Goal: Check status: Check status

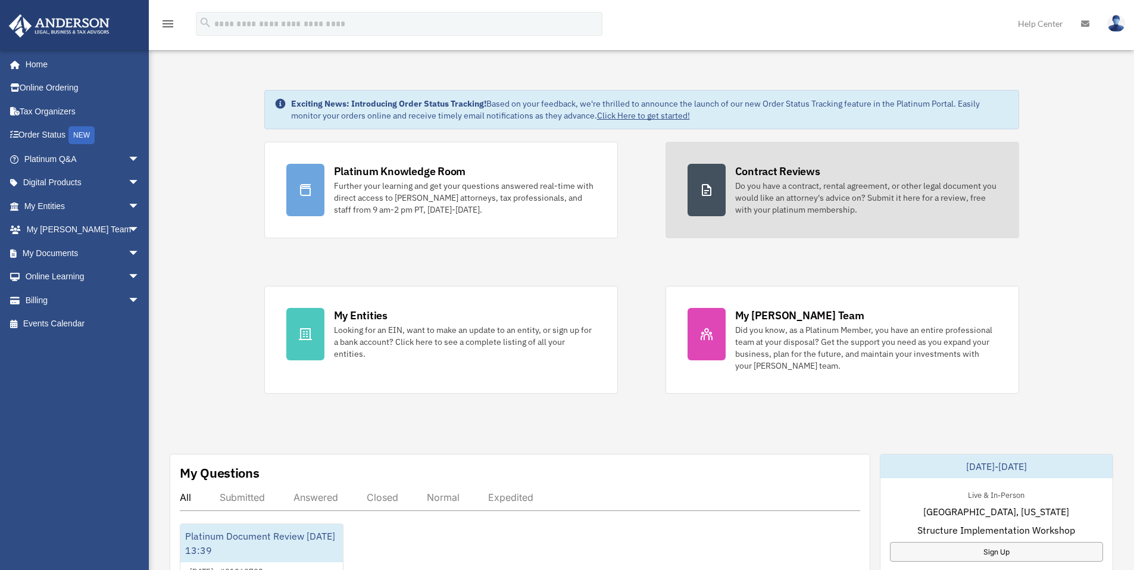
click at [761, 187] on div "Do you have a contract, rental agreement, or other legal document you would lik…" at bounding box center [866, 198] width 262 height 36
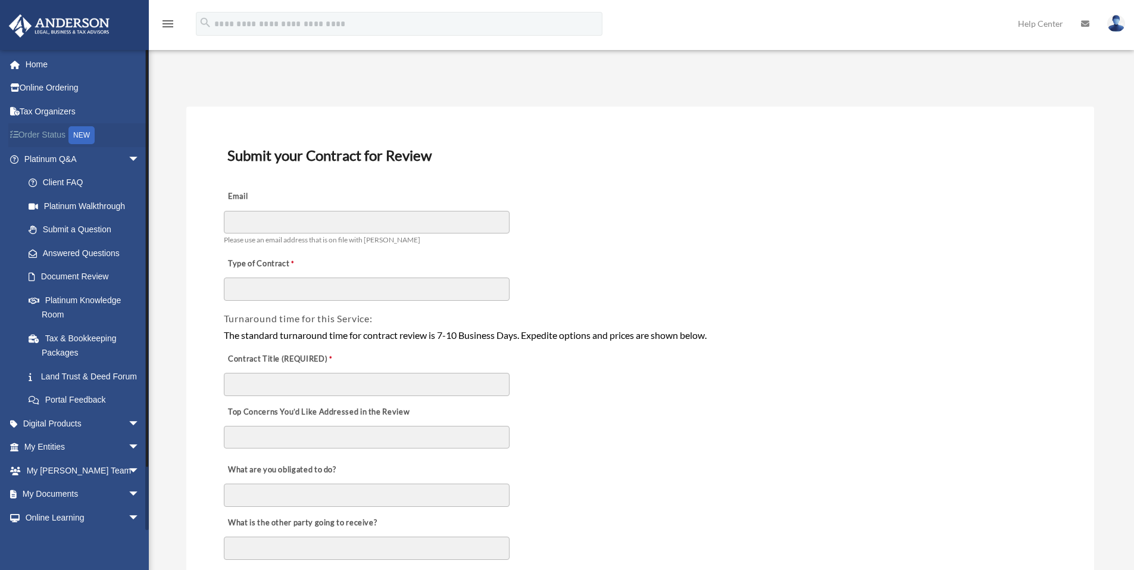
click at [46, 129] on link "Order Status NEW" at bounding box center [82, 135] width 149 height 24
click at [692, 202] on div "Email Please use an email address that is on file with Anderson" at bounding box center [640, 215] width 835 height 67
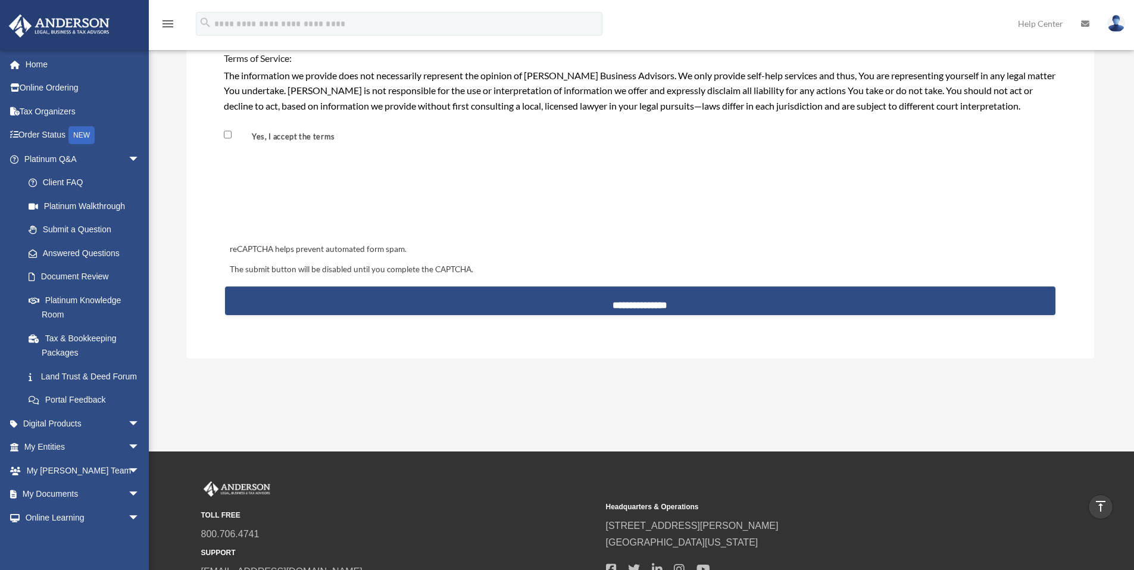
scroll to position [1131, 0]
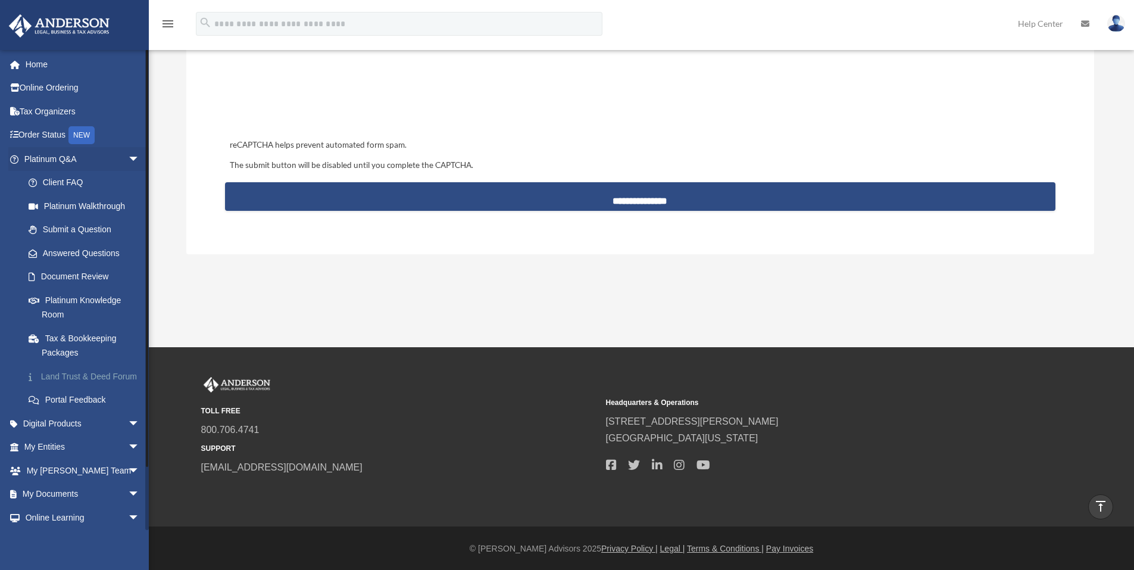
click at [80, 382] on link "Land Trust & Deed Forum" at bounding box center [87, 376] width 141 height 24
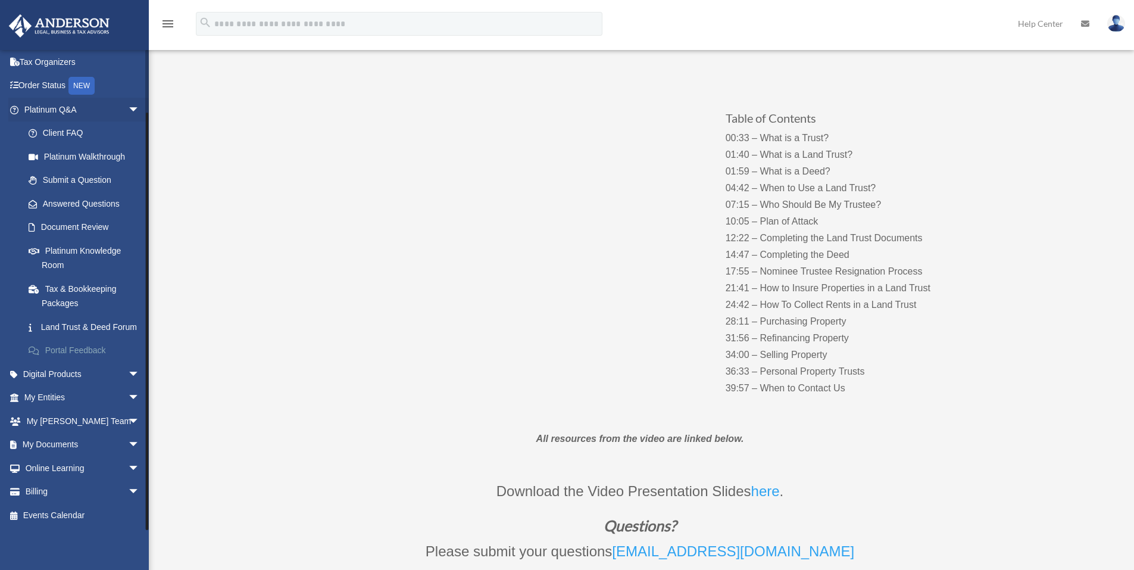
scroll to position [119, 0]
click at [128, 446] on span "arrow_drop_down" at bounding box center [140, 445] width 24 height 24
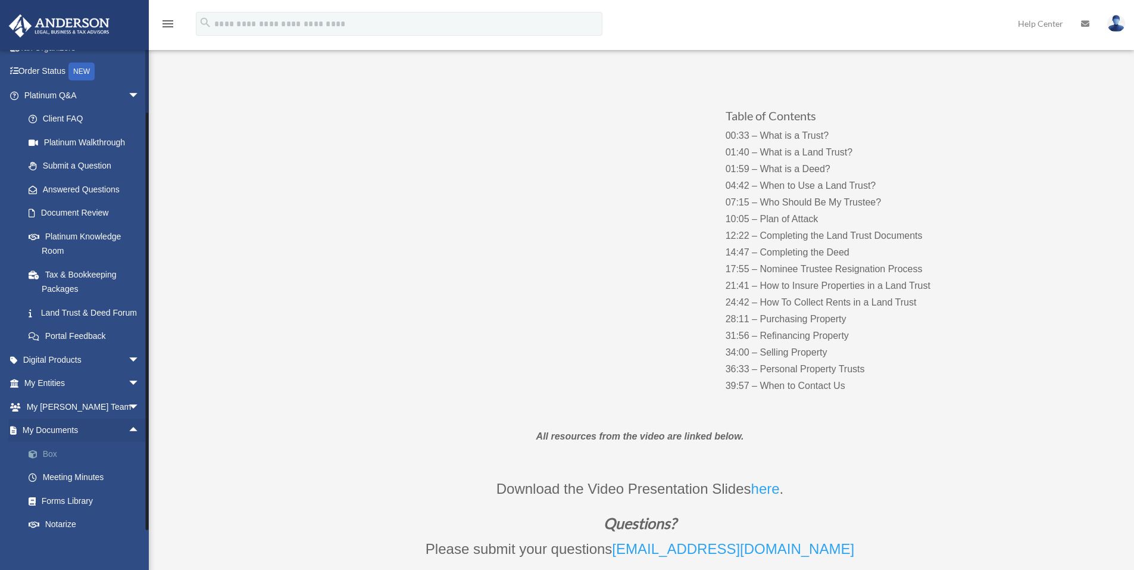
click at [48, 465] on link "Box" at bounding box center [87, 454] width 141 height 24
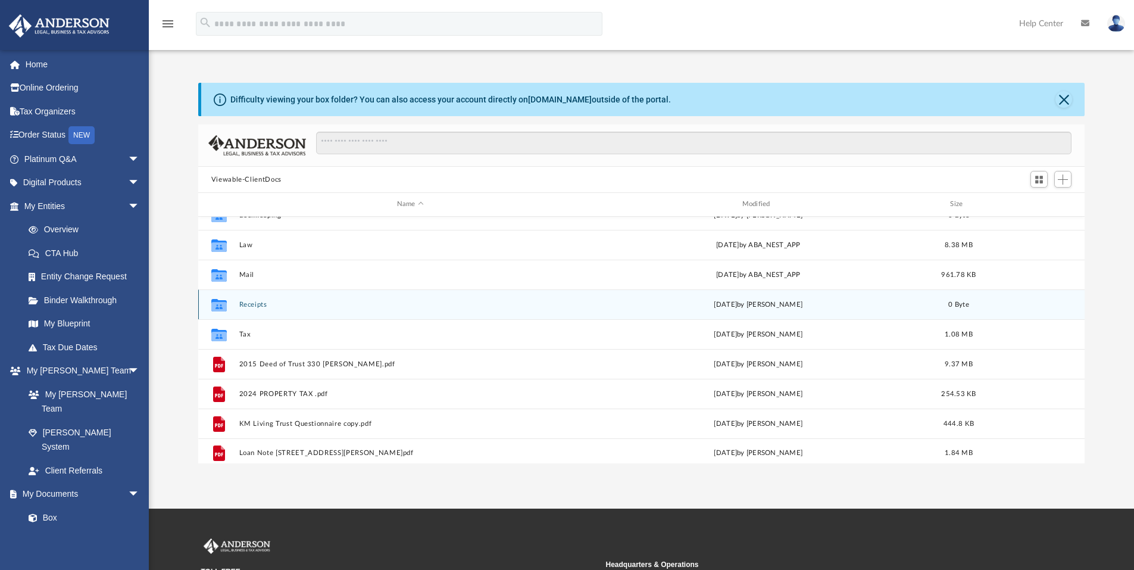
scroll to position [21, 0]
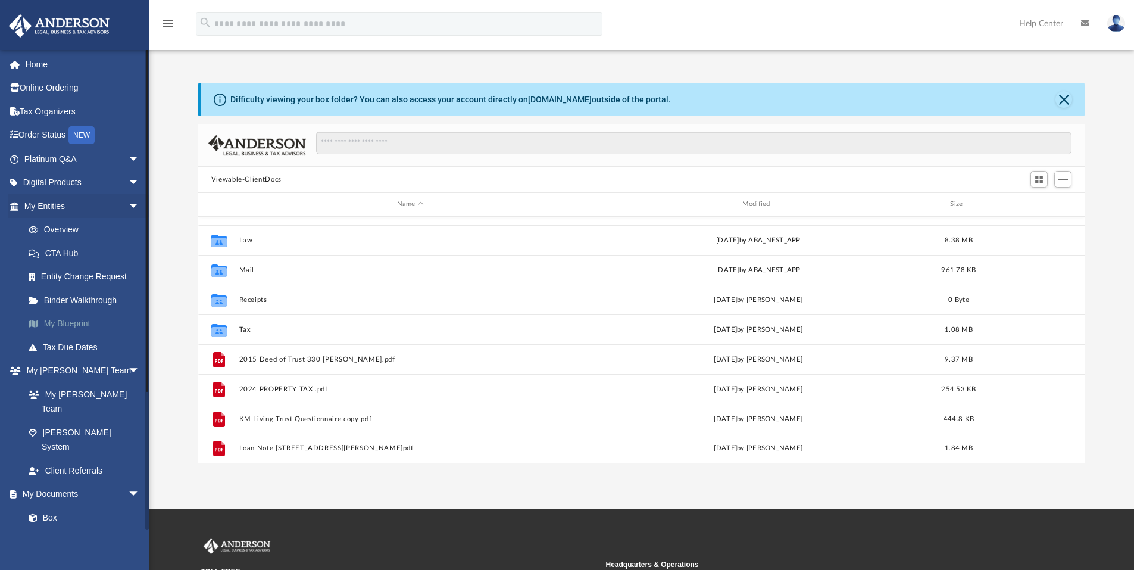
click at [93, 320] on link "My Blueprint" at bounding box center [87, 324] width 141 height 24
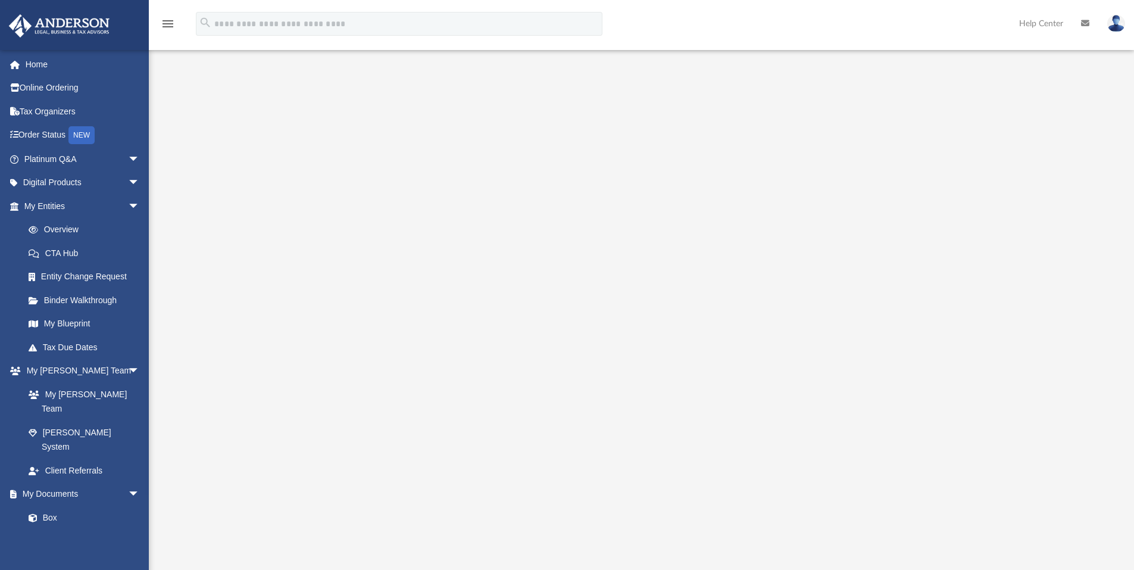
click at [241, 377] on div at bounding box center [641, 321] width 887 height 476
click at [43, 66] on link "Home" at bounding box center [82, 64] width 149 height 24
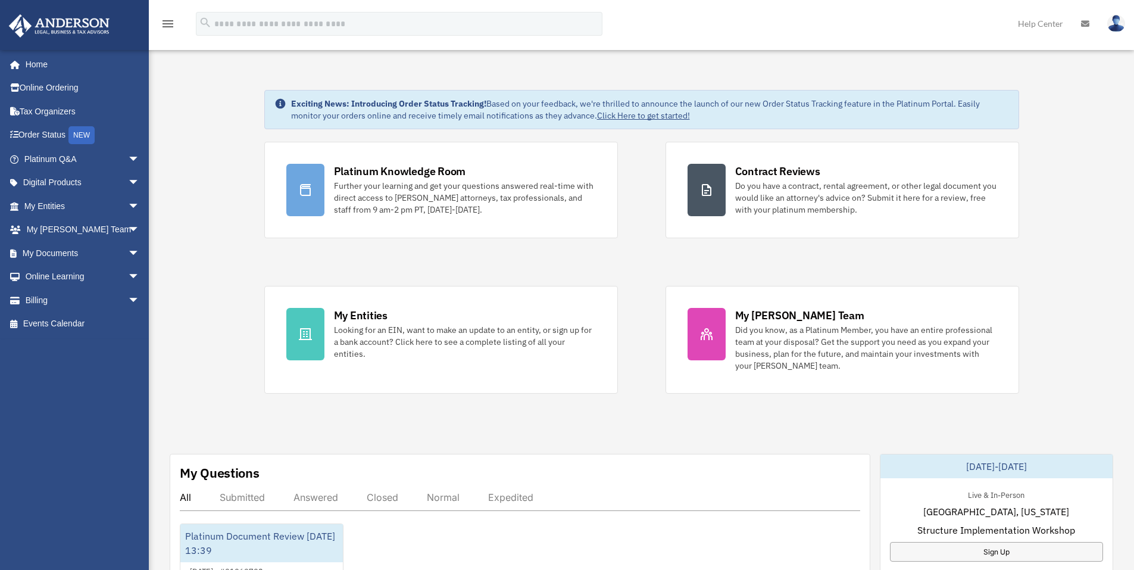
click at [629, 119] on link "Click Here to get started!" at bounding box center [643, 115] width 93 height 11
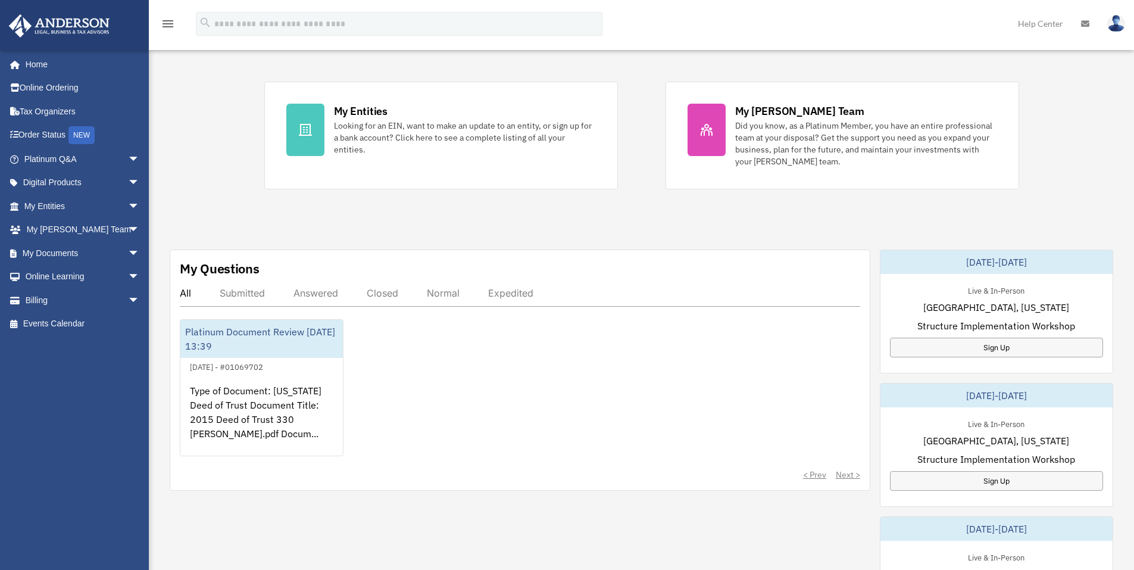
scroll to position [238, 0]
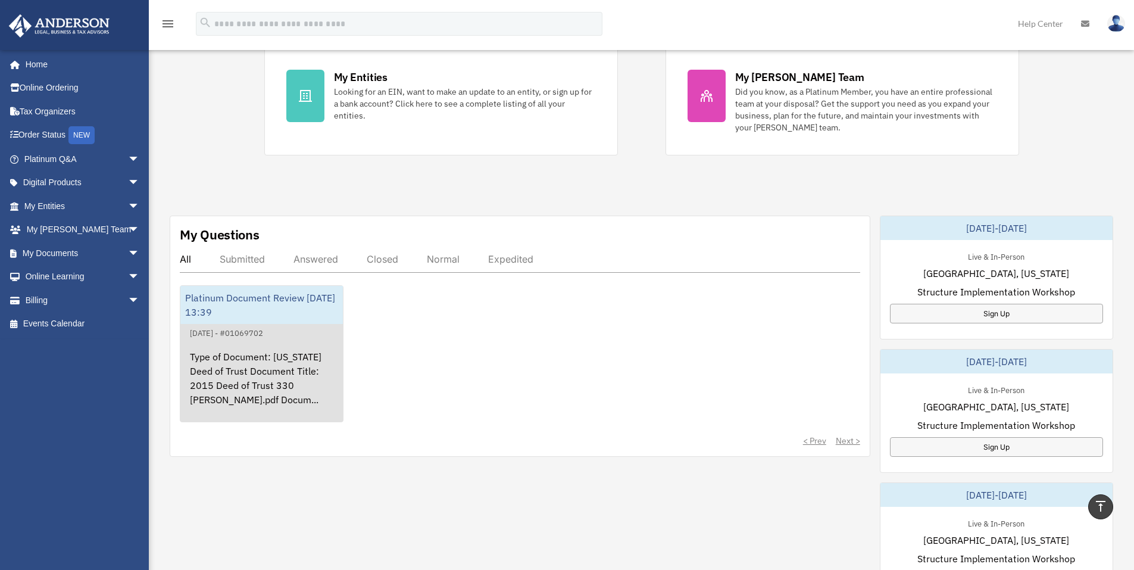
click at [237, 310] on div "Platinum Document Review [DATE] 13:39" at bounding box center [261, 305] width 163 height 38
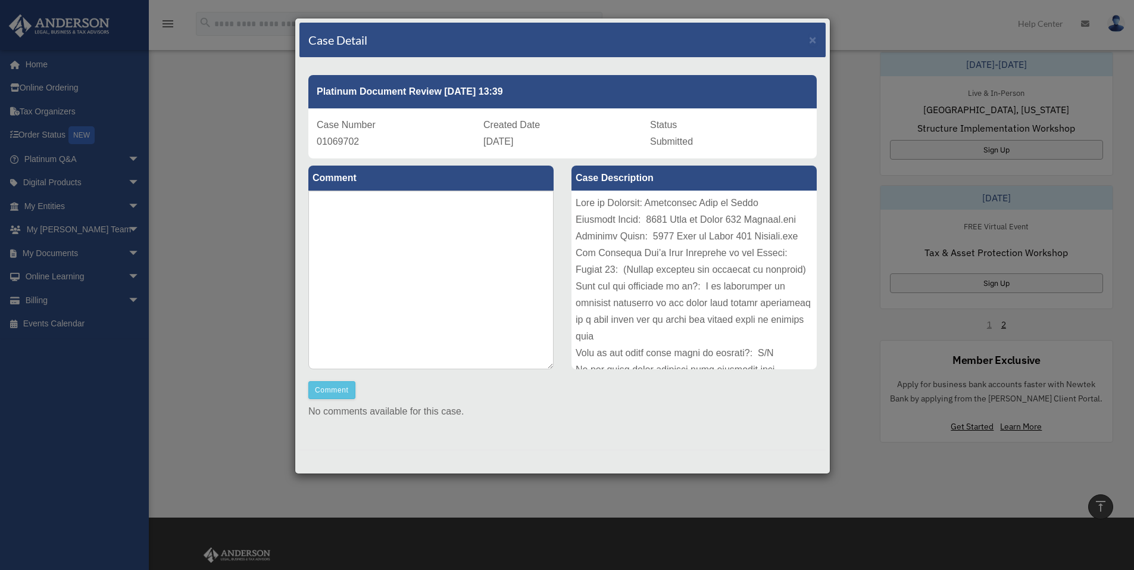
scroll to position [833, 0]
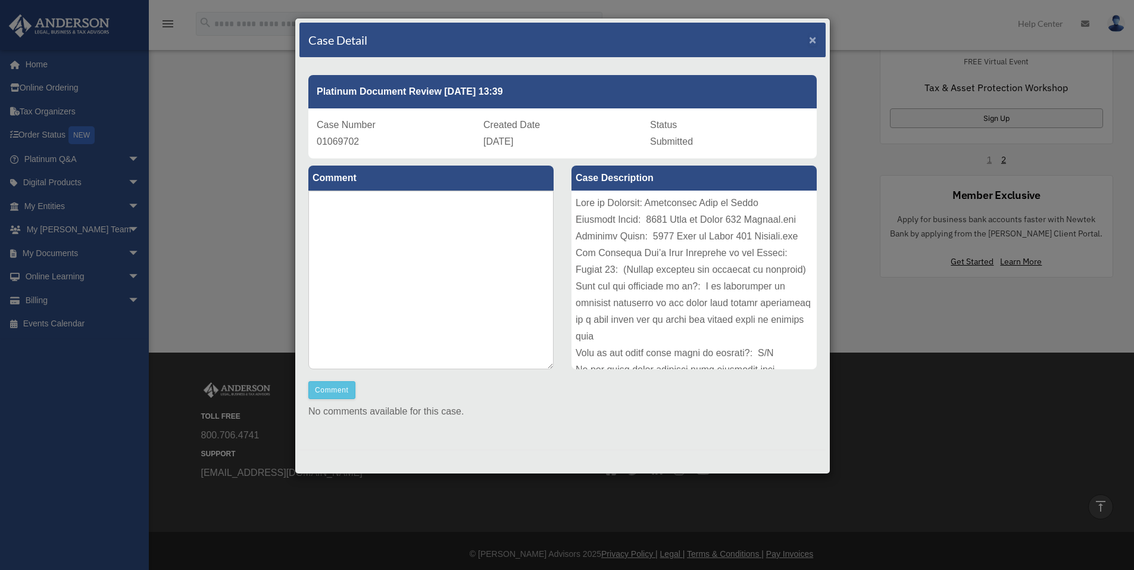
click at [810, 39] on span "×" at bounding box center [813, 40] width 8 height 14
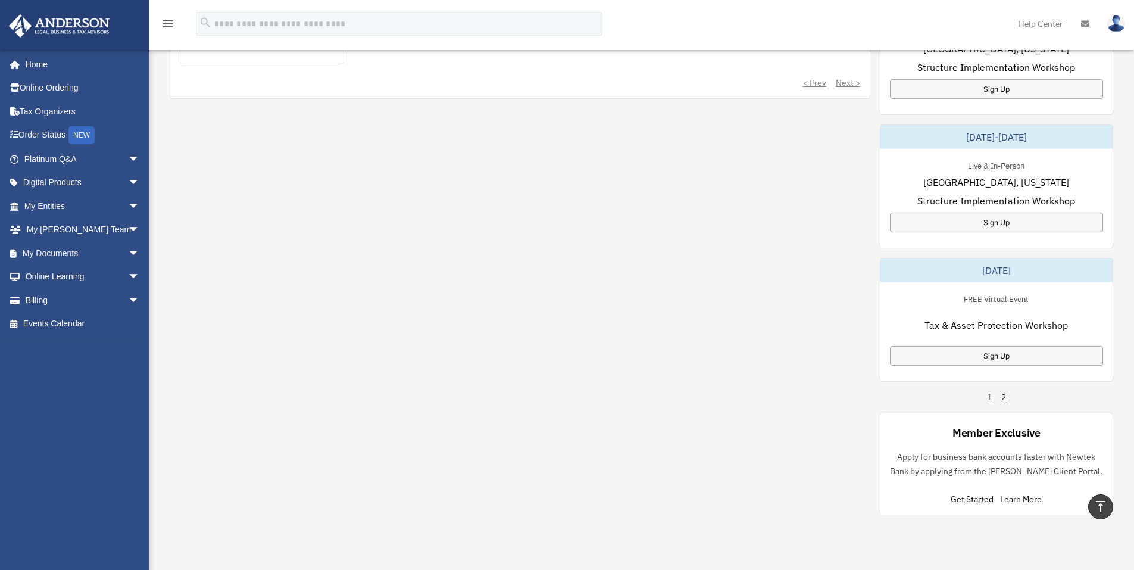
scroll to position [604, 0]
